Goal: Transaction & Acquisition: Obtain resource

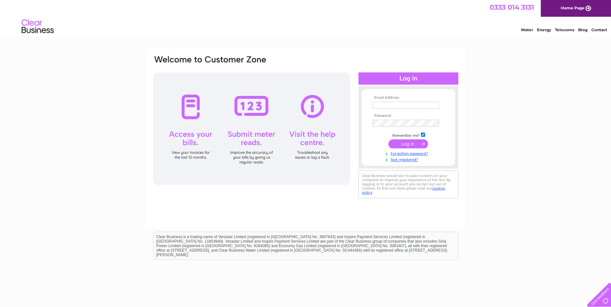
type input "[EMAIL_ADDRESS][DOMAIN_NAME]"
click at [397, 144] on input "submit" at bounding box center [408, 143] width 40 height 9
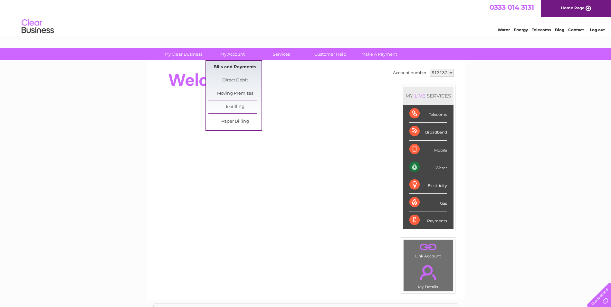
click at [240, 66] on link "Bills and Payments" at bounding box center [234, 67] width 53 height 13
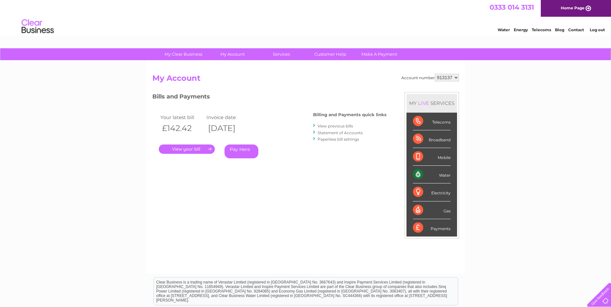
click at [195, 149] on link "." at bounding box center [187, 149] width 56 height 9
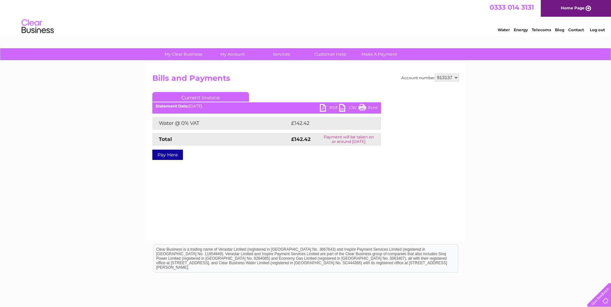
click at [322, 109] on link "PDF" at bounding box center [329, 108] width 19 height 9
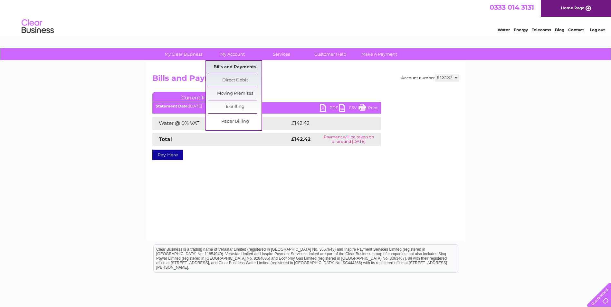
click at [233, 62] on link "Bills and Payments" at bounding box center [234, 67] width 53 height 13
